Goal: Find specific page/section: Find specific page/section

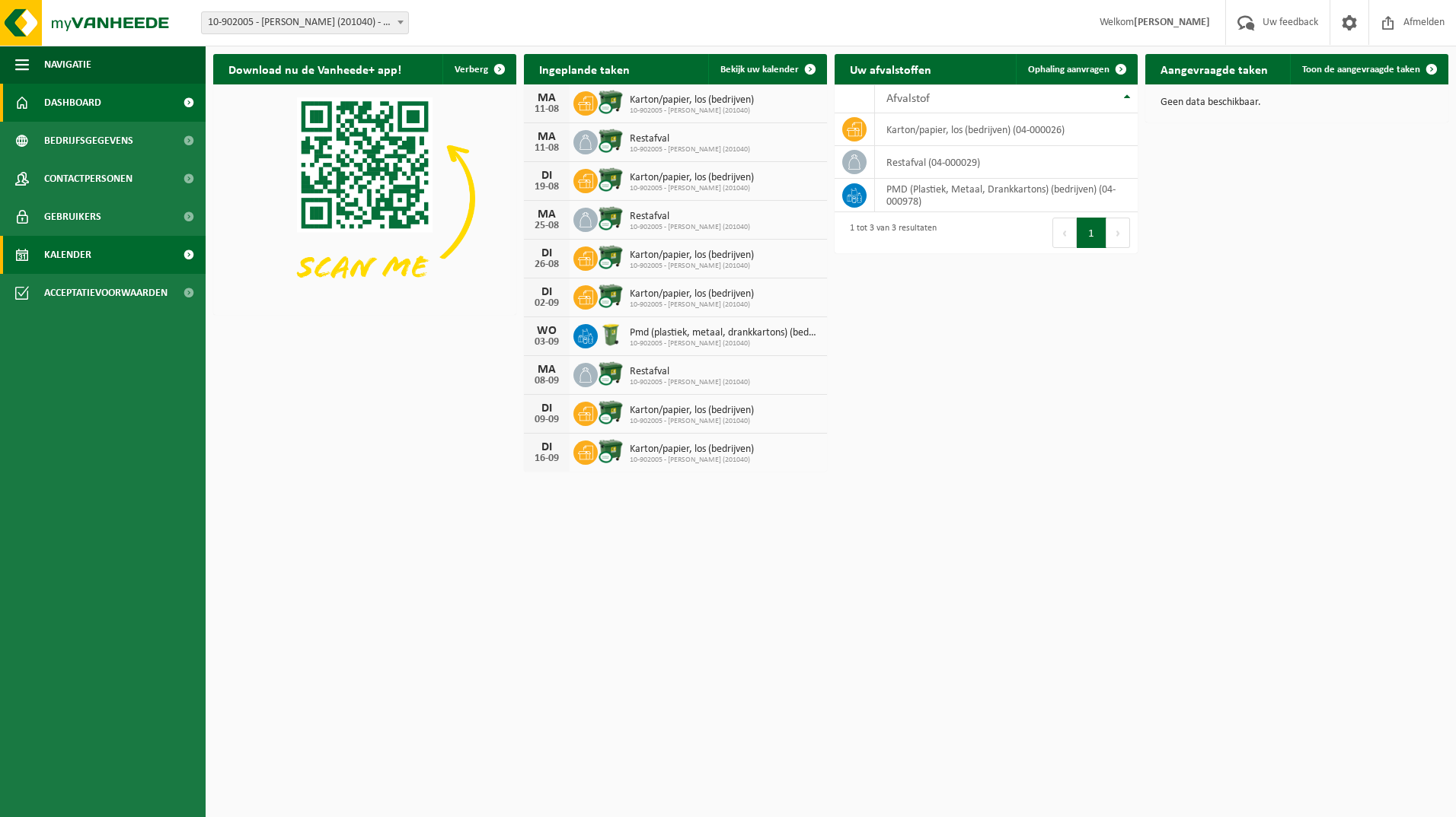
click at [12, 252] on link "Kalender" at bounding box center [102, 255] width 205 height 38
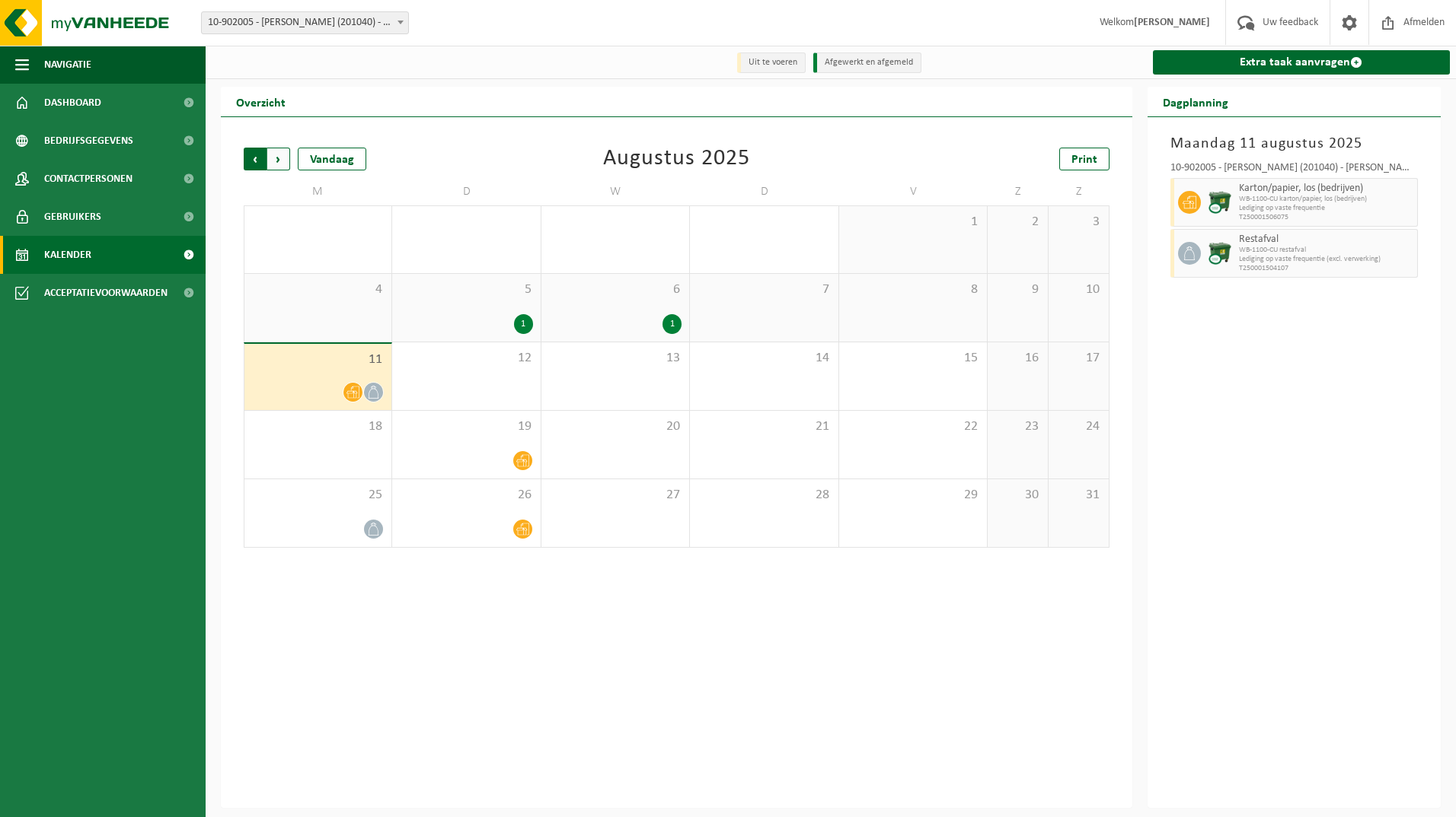
click at [277, 163] on span "Volgende" at bounding box center [278, 159] width 22 height 22
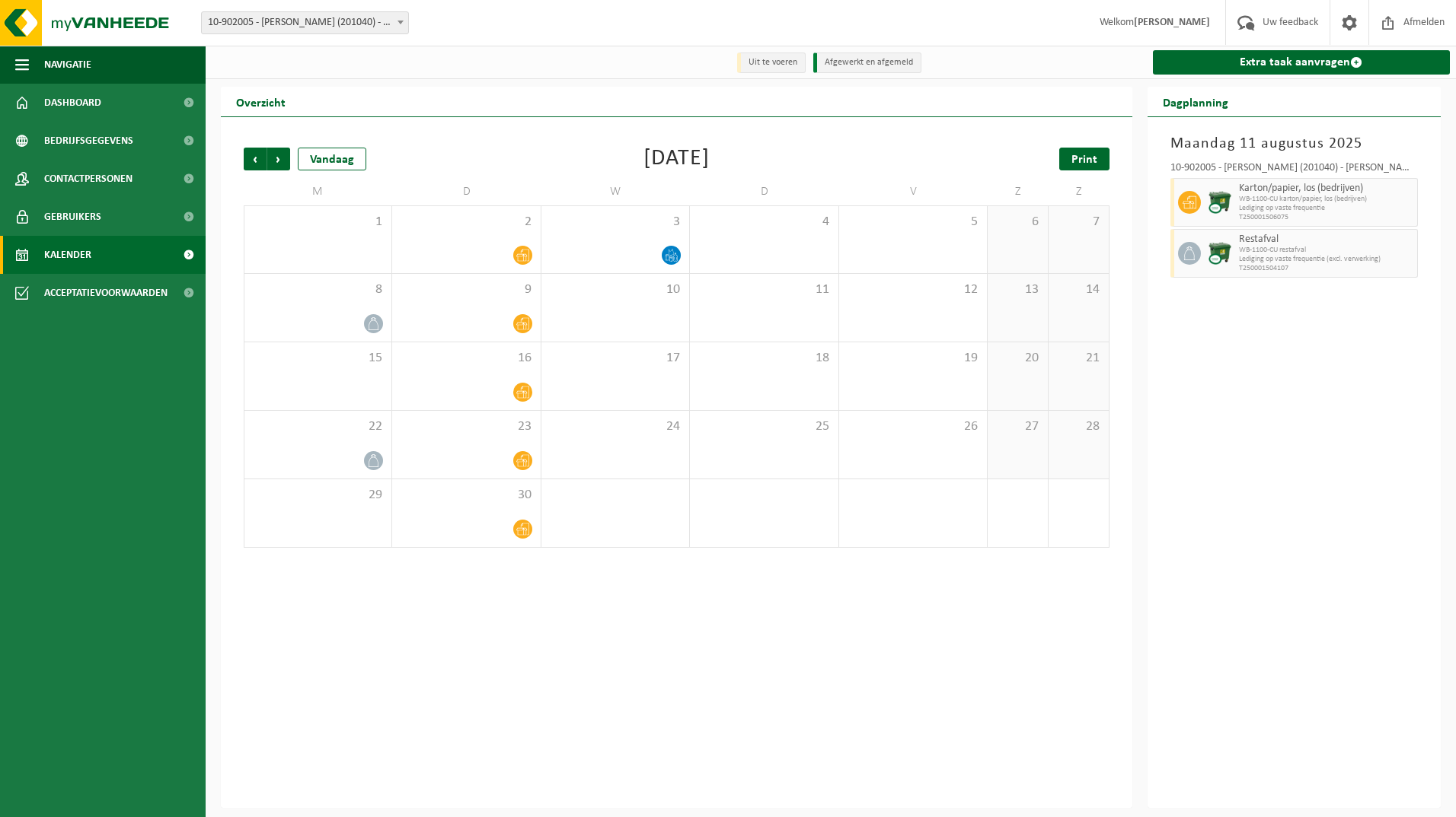
click at [1080, 161] on span "Print" at bounding box center [1083, 160] width 26 height 12
click at [284, 161] on span "Volgende" at bounding box center [278, 159] width 22 height 22
click at [1086, 163] on span "Print" at bounding box center [1083, 160] width 26 height 12
click at [279, 155] on span "Volgende" at bounding box center [278, 159] width 22 height 22
